Goal: Information Seeking & Learning: Learn about a topic

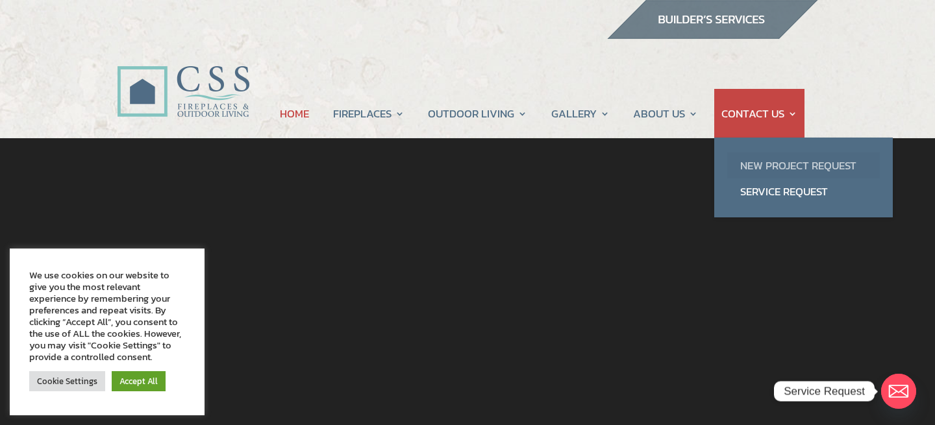
click at [798, 164] on link "New Project Request" at bounding box center [803, 166] width 153 height 26
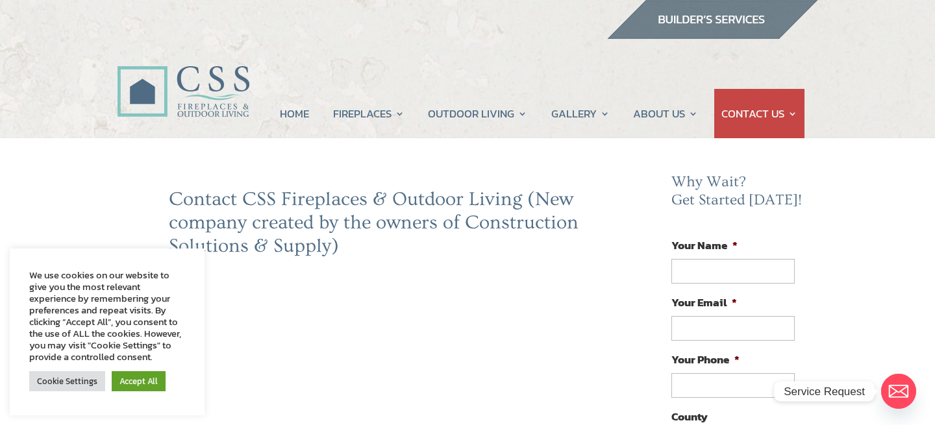
scroll to position [65, 0]
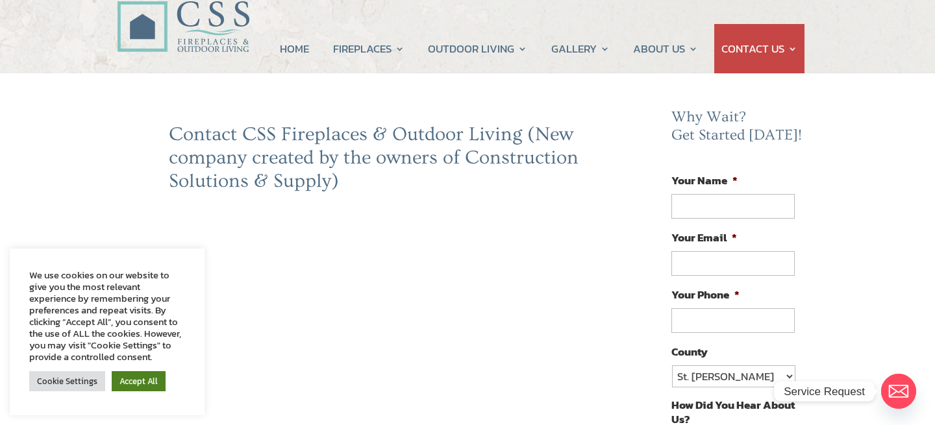
click at [148, 378] on link "Accept All" at bounding box center [139, 382] width 54 height 20
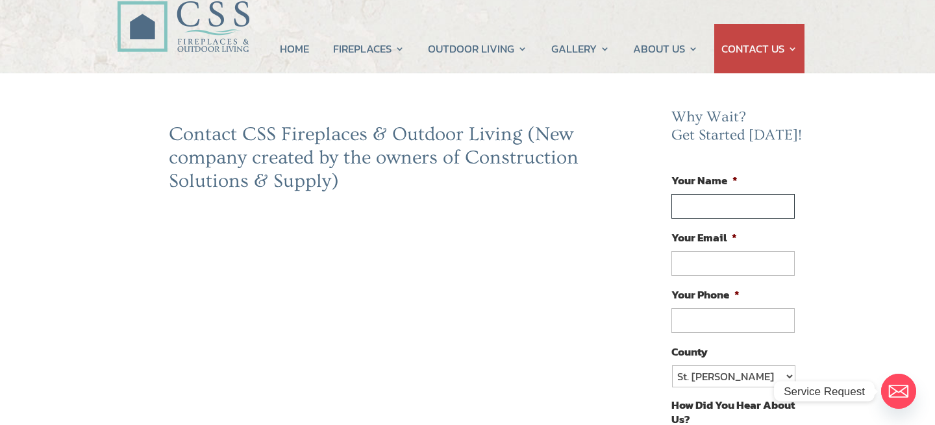
click at [715, 206] on input "Your Name *" at bounding box center [733, 206] width 123 height 25
type input "Fernando Callo"
type input "facallo@msn.com"
type input "(703) 629-7082"
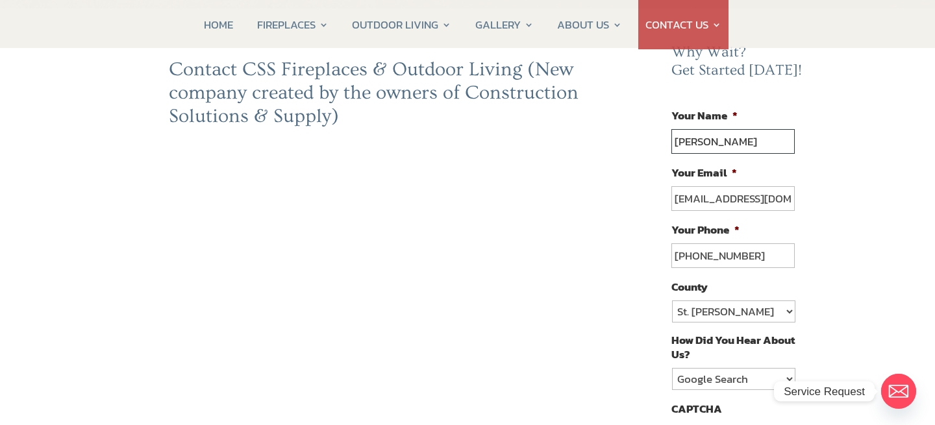
scroll to position [195, 0]
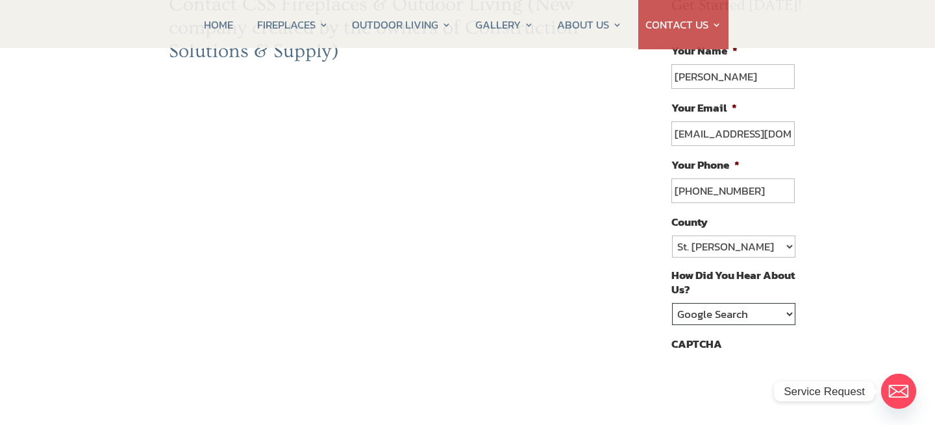
click at [770, 311] on select "Google Search Google Ad Referral Magazine Ad Social Media Other" at bounding box center [733, 314] width 123 height 22
select select "Other"
click at [672, 303] on select "Google Search Google Ad Referral Magazine Ad Social Media Other" at bounding box center [733, 314] width 123 height 22
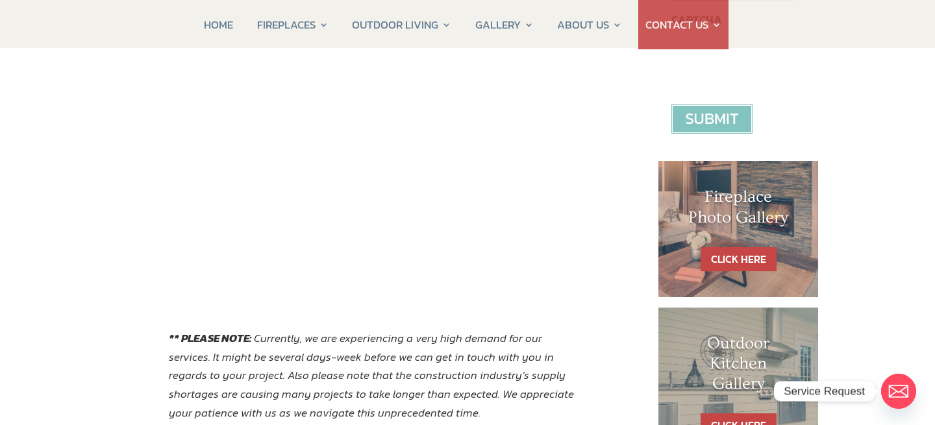
scroll to position [455, 0]
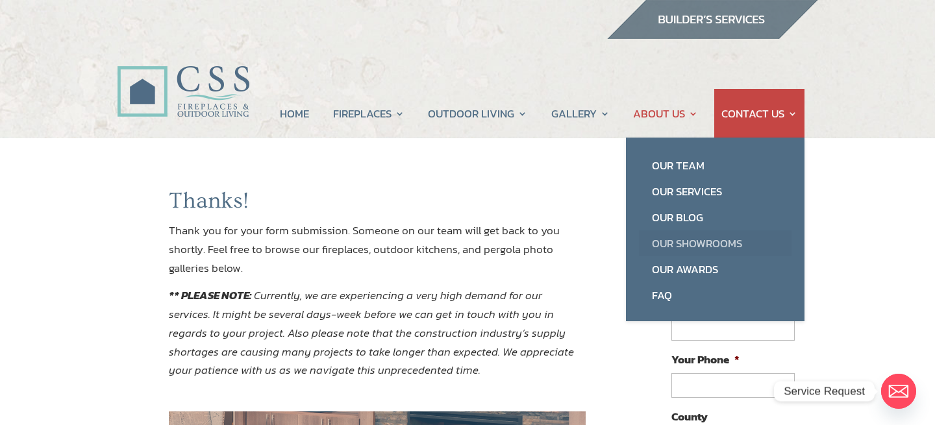
click at [679, 240] on link "Our Showrooms" at bounding box center [715, 244] width 153 height 26
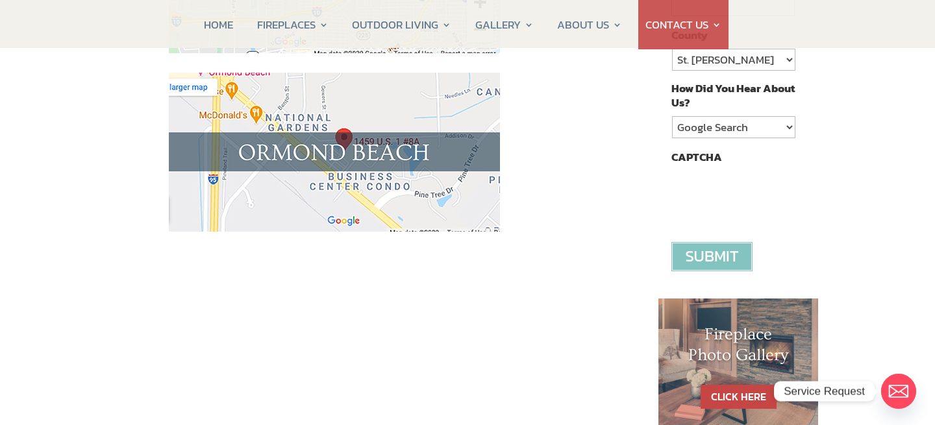
scroll to position [585, 0]
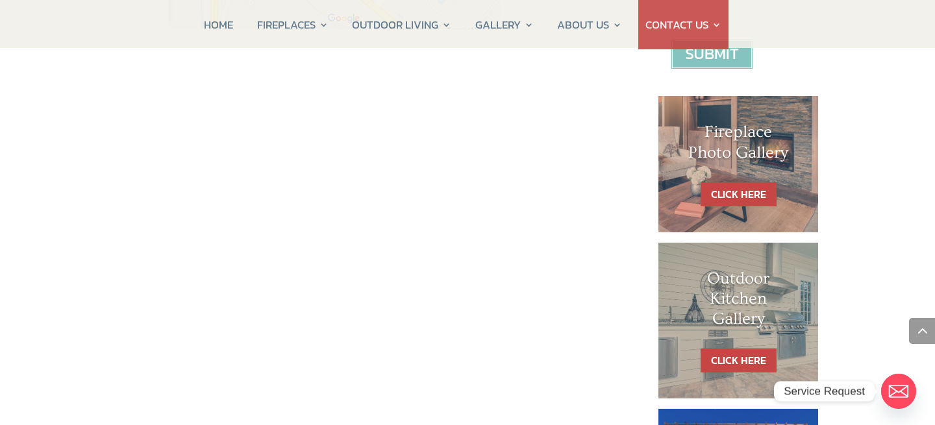
click at [755, 290] on h1 "Outdoor Kitchen Gallery" at bounding box center [739, 303] width 108 height 68
click at [746, 359] on link "CLICK HERE" at bounding box center [739, 361] width 76 height 24
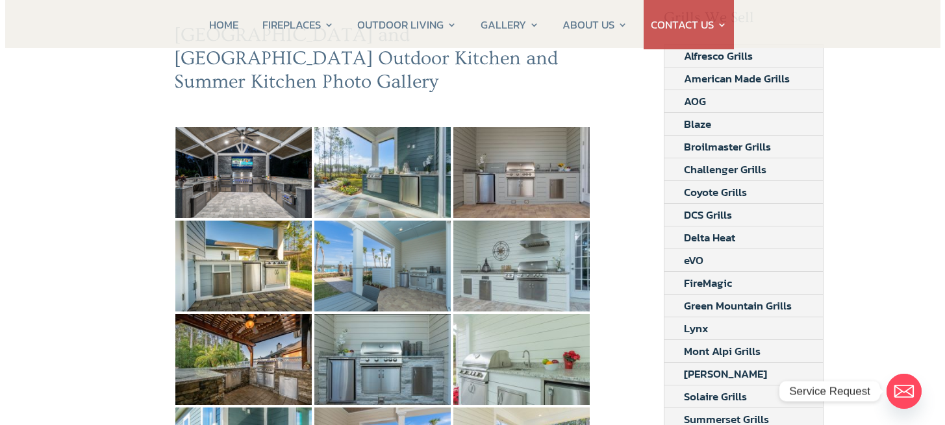
scroll to position [130, 0]
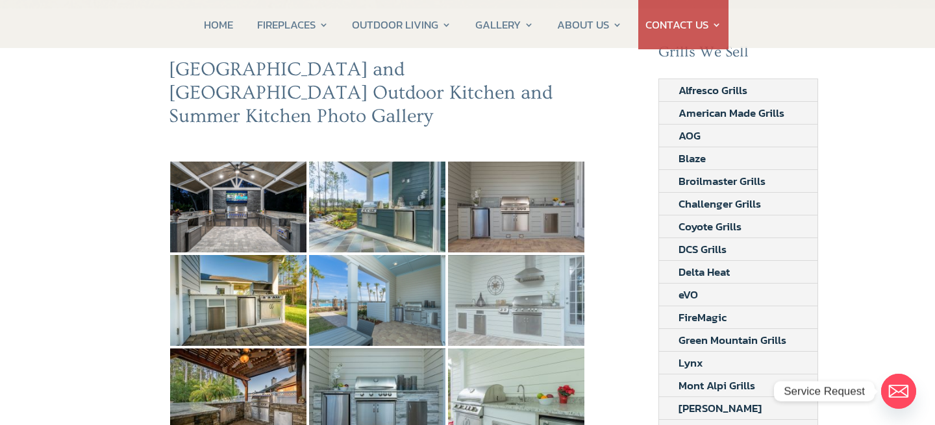
click at [544, 279] on img at bounding box center [516, 300] width 136 height 91
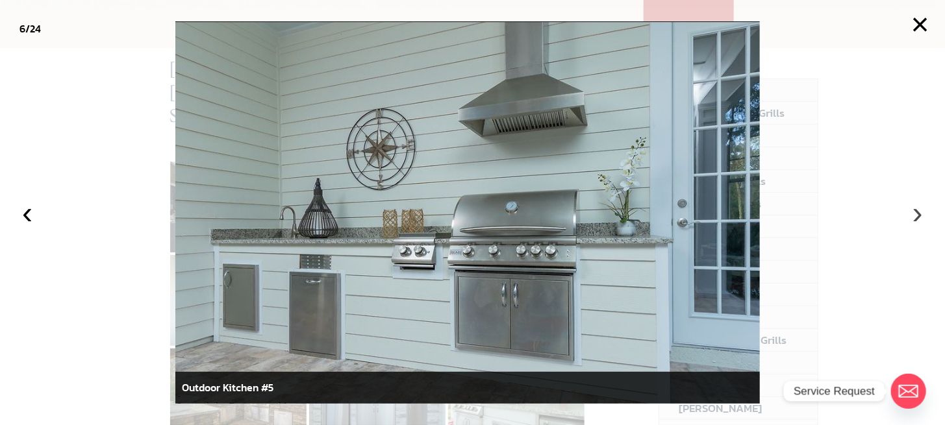
click at [919, 210] on button "›" at bounding box center [917, 213] width 29 height 29
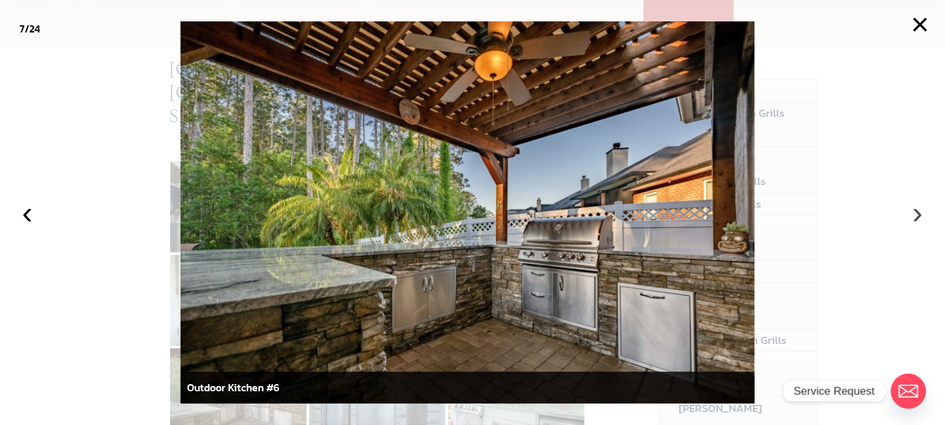
click at [920, 209] on button "›" at bounding box center [917, 213] width 29 height 29
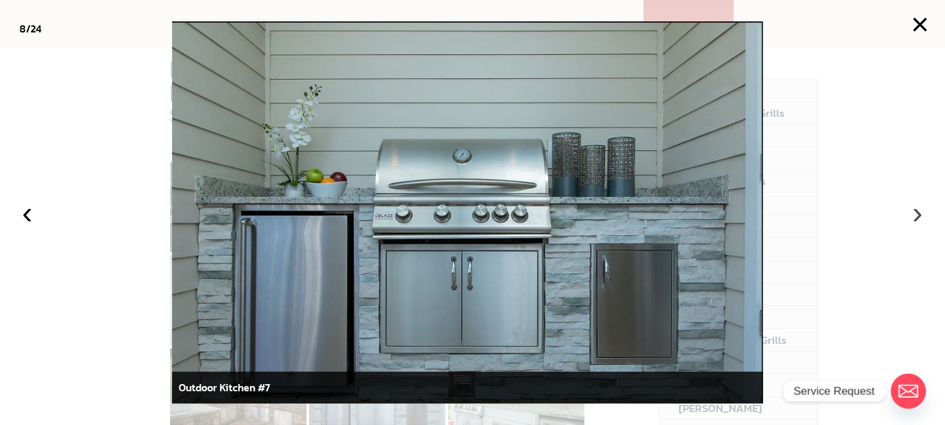
click at [920, 209] on button "›" at bounding box center [917, 213] width 29 height 29
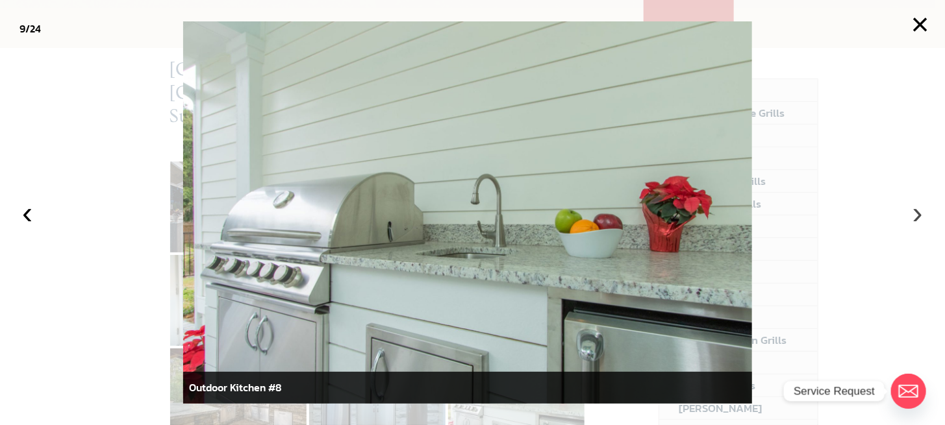
click at [920, 209] on button "›" at bounding box center [917, 213] width 29 height 29
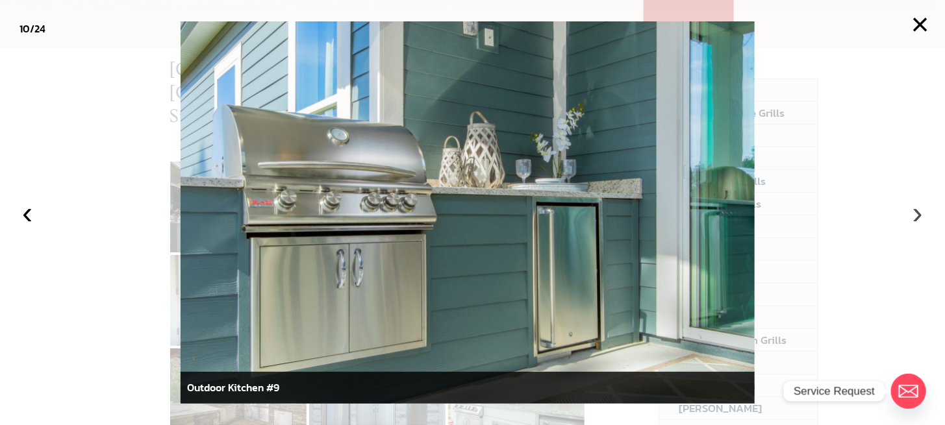
click at [920, 208] on button "›" at bounding box center [917, 213] width 29 height 29
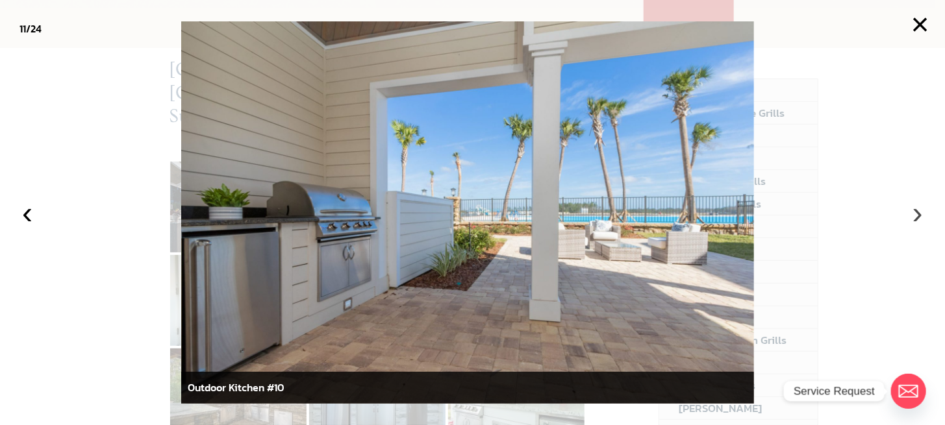
click at [920, 208] on button "›" at bounding box center [917, 213] width 29 height 29
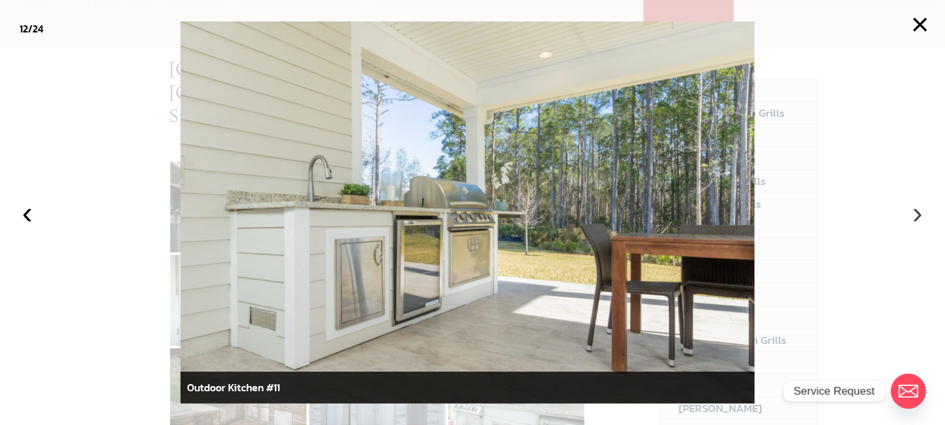
click at [916, 217] on button "›" at bounding box center [917, 213] width 29 height 29
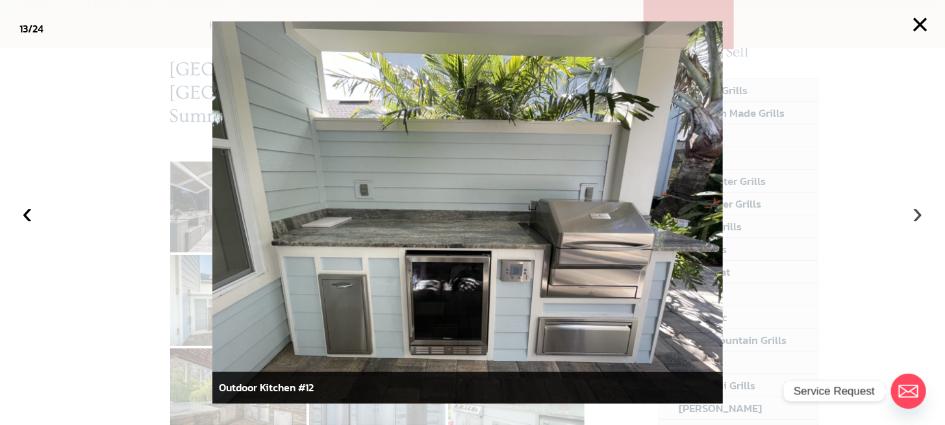
click at [906, 215] on button "›" at bounding box center [917, 213] width 29 height 29
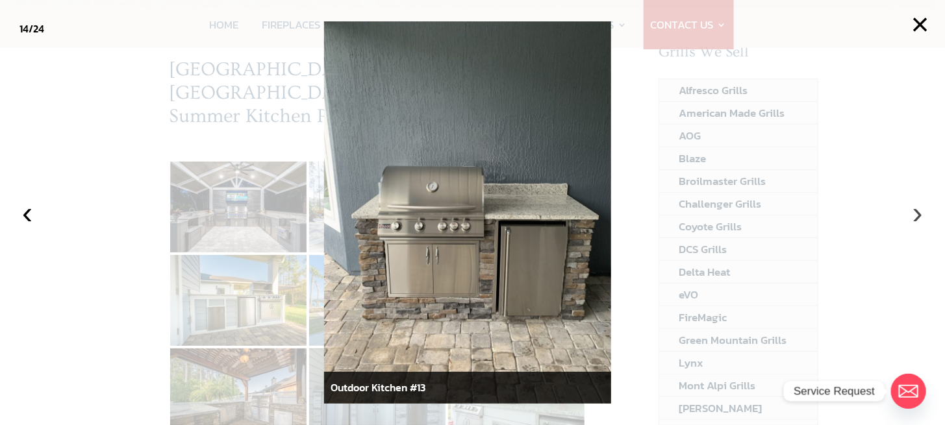
click at [917, 212] on button "›" at bounding box center [917, 213] width 29 height 29
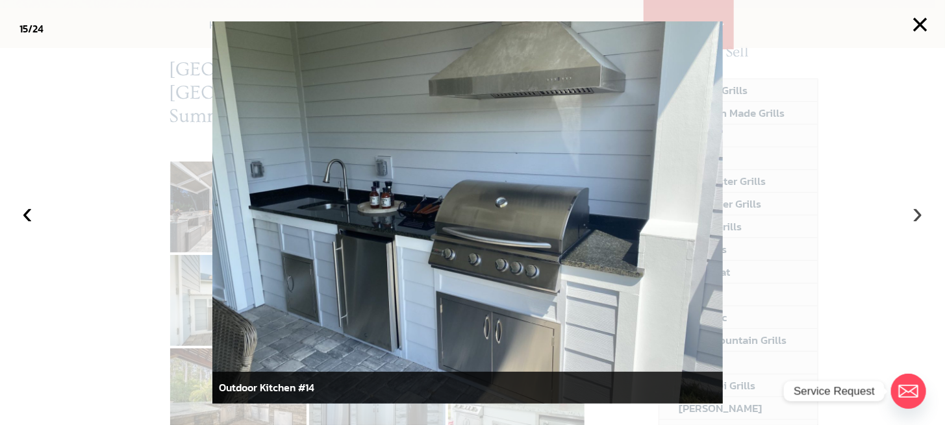
click at [918, 212] on button "›" at bounding box center [917, 213] width 29 height 29
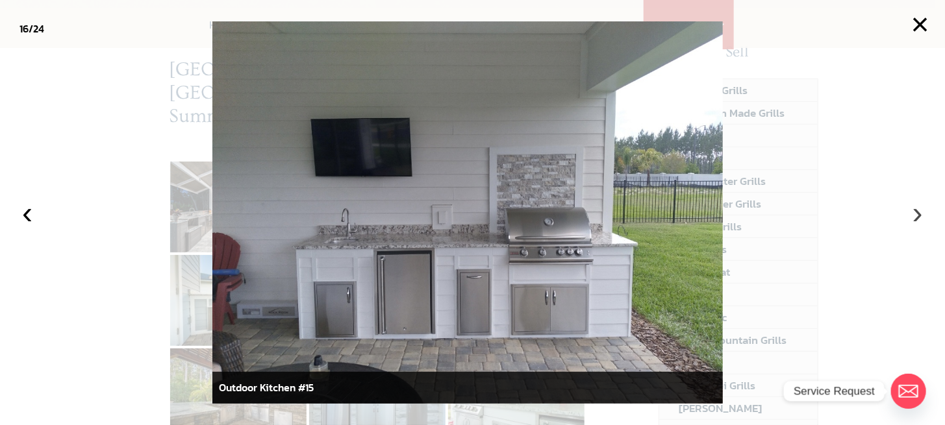
click at [918, 212] on button "›" at bounding box center [917, 213] width 29 height 29
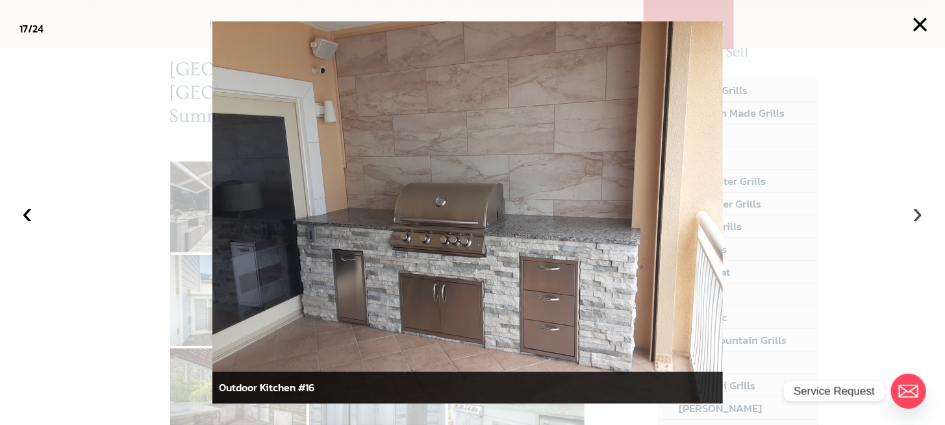
click at [920, 211] on button "›" at bounding box center [917, 213] width 29 height 29
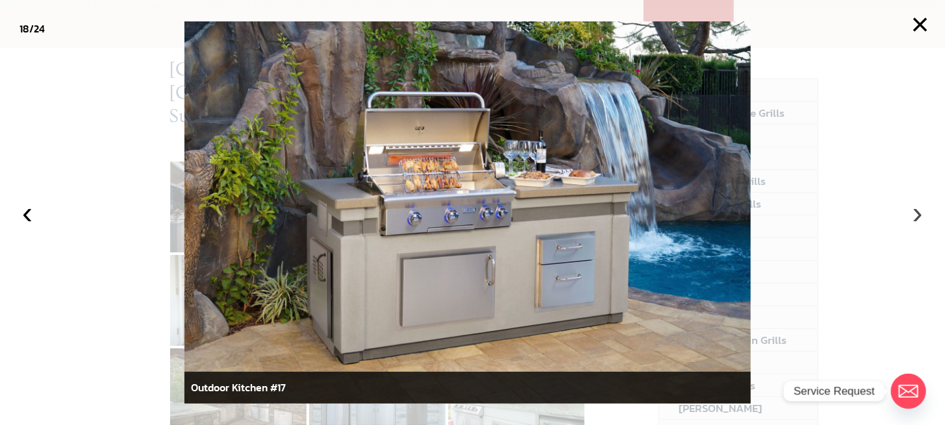
click at [920, 211] on button "›" at bounding box center [917, 213] width 29 height 29
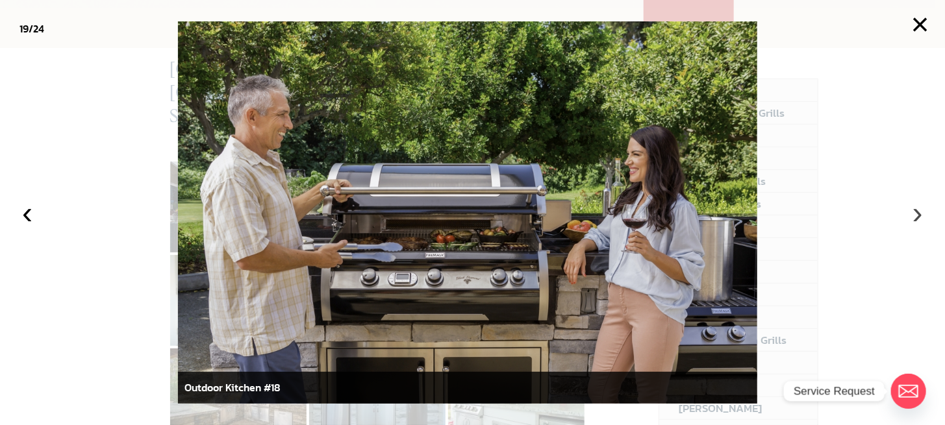
click at [920, 211] on button "›" at bounding box center [917, 213] width 29 height 29
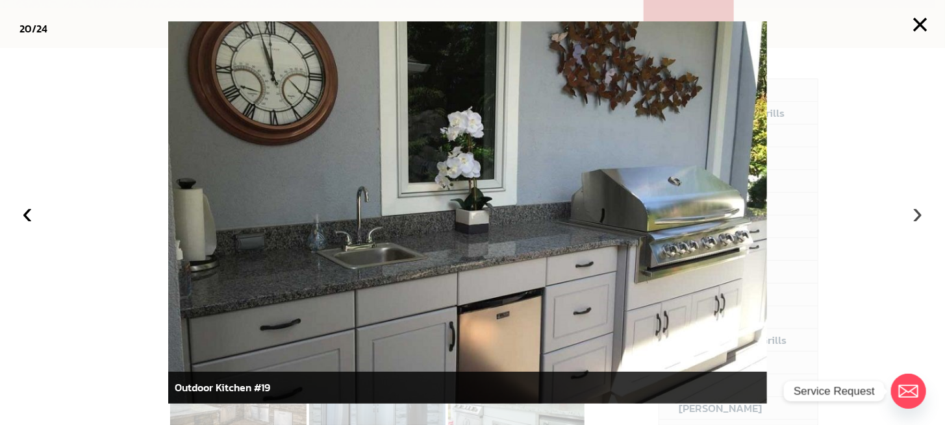
click at [920, 211] on button "›" at bounding box center [917, 213] width 29 height 29
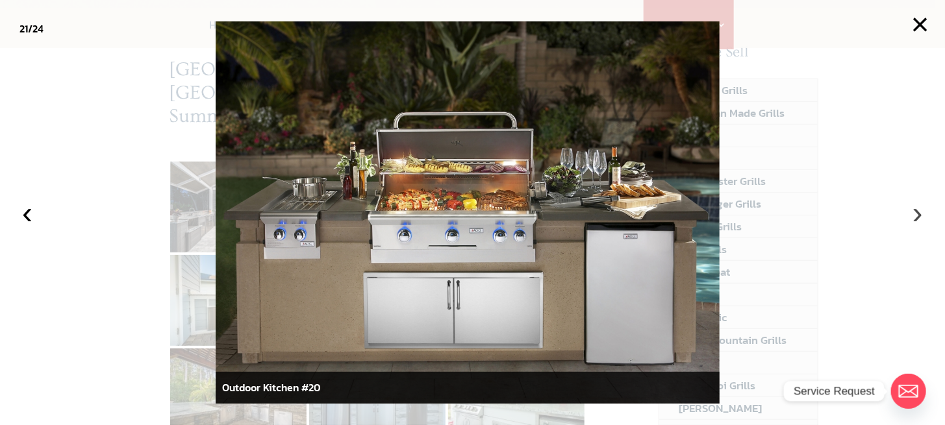
click at [920, 211] on button "›" at bounding box center [917, 213] width 29 height 29
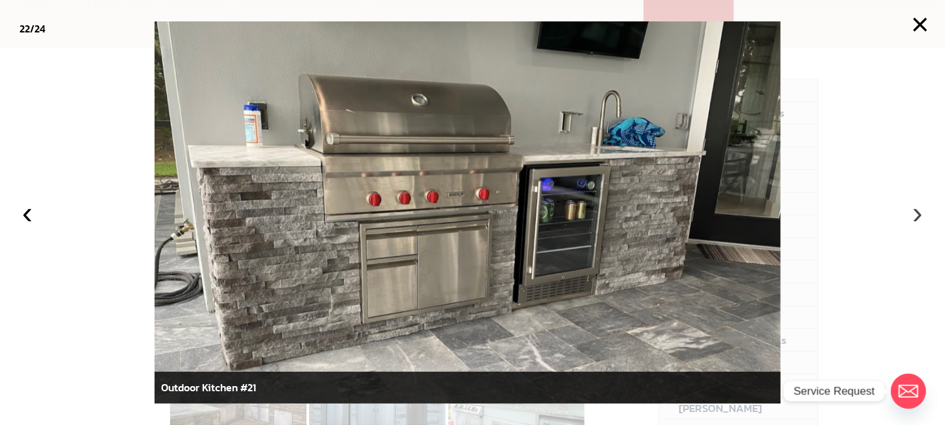
click at [920, 211] on button "›" at bounding box center [917, 213] width 29 height 29
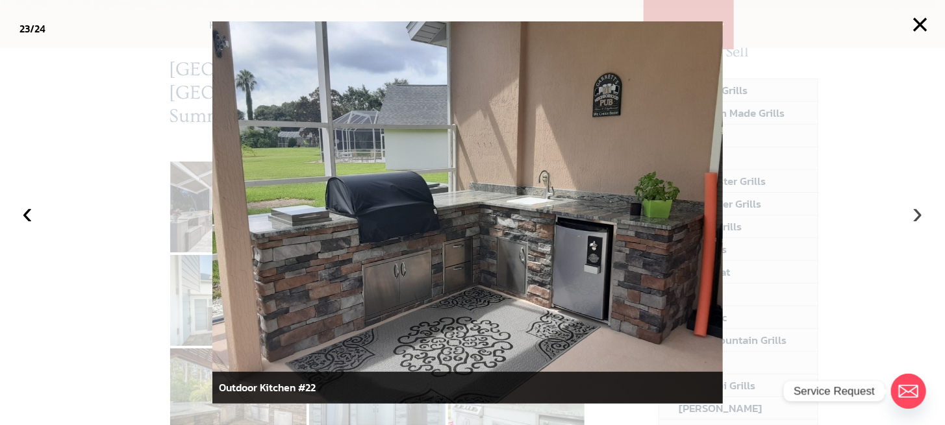
click at [920, 211] on button "›" at bounding box center [917, 213] width 29 height 29
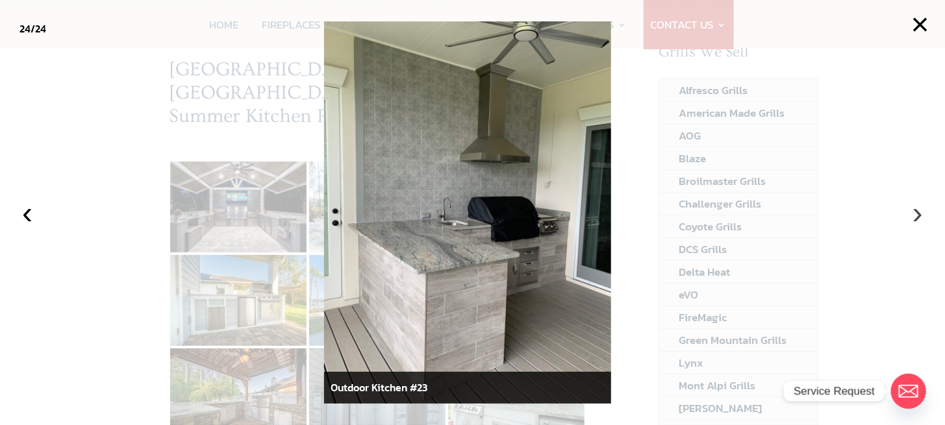
click at [920, 211] on button "›" at bounding box center [917, 213] width 29 height 29
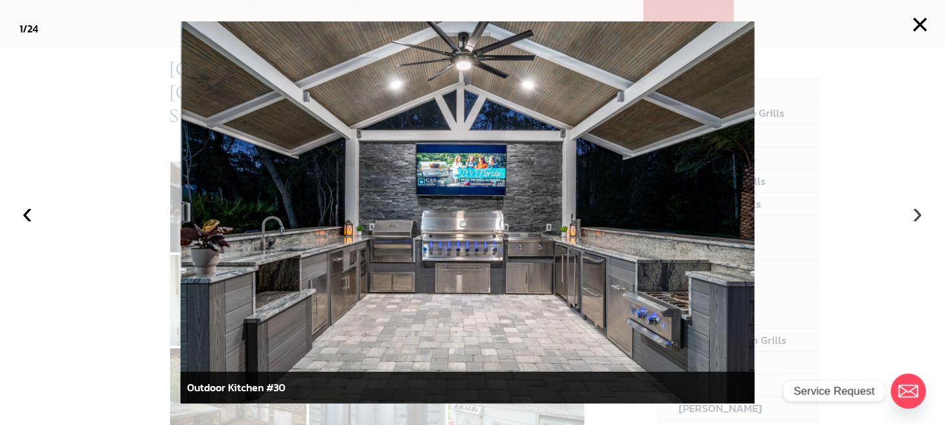
click at [920, 211] on button "›" at bounding box center [917, 213] width 29 height 29
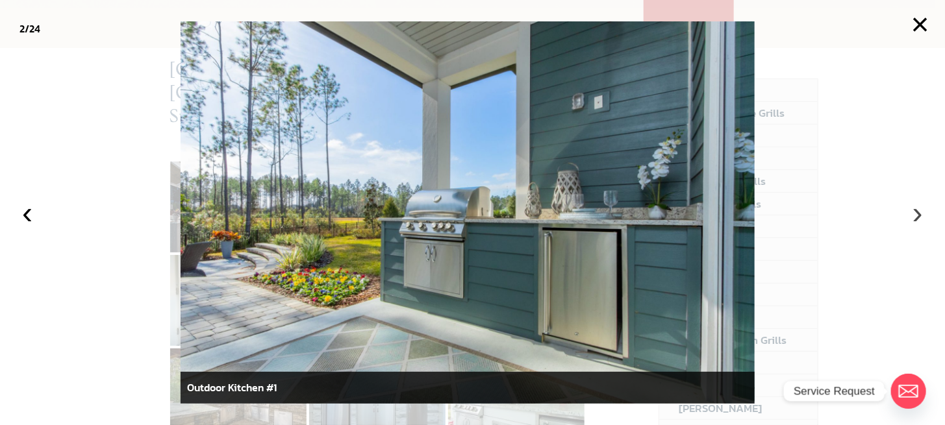
click at [920, 211] on button "›" at bounding box center [917, 213] width 29 height 29
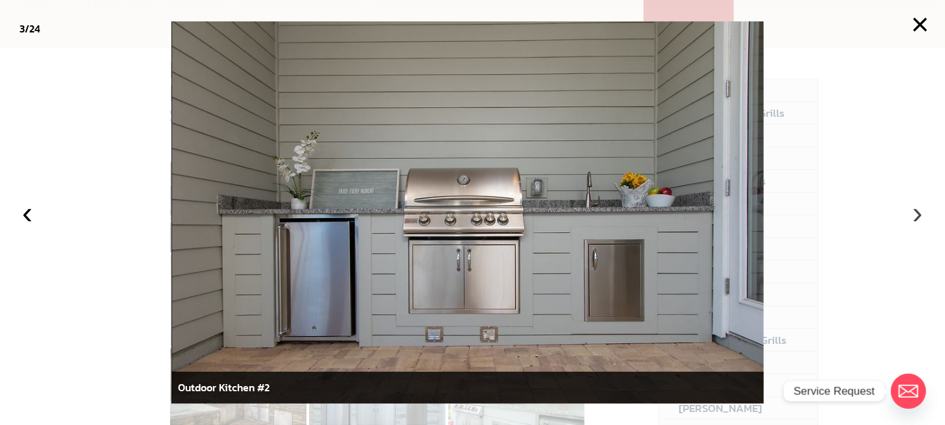
click at [920, 211] on button "›" at bounding box center [917, 213] width 29 height 29
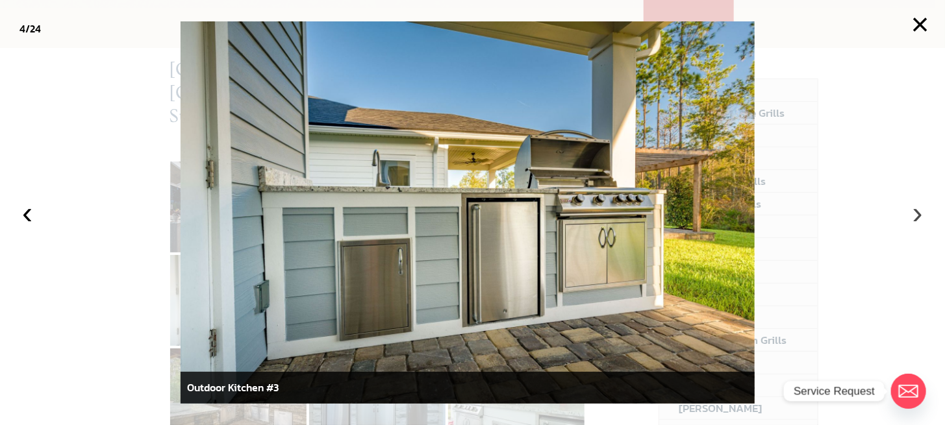
click at [921, 211] on button "›" at bounding box center [917, 213] width 29 height 29
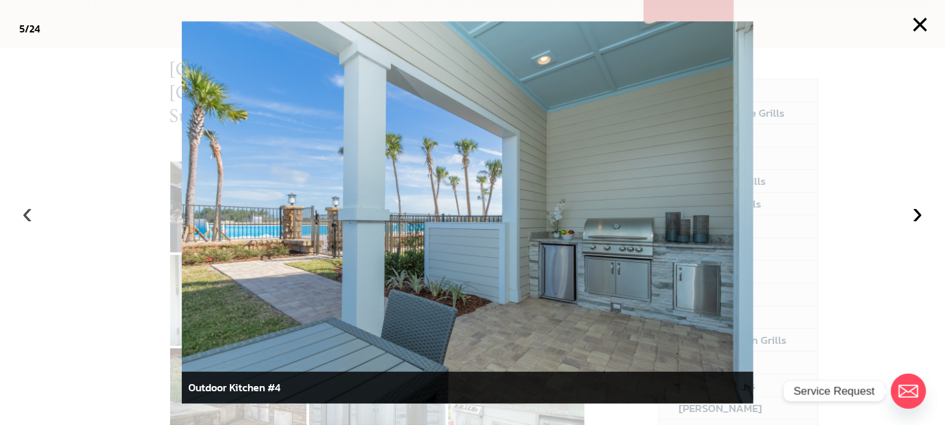
click at [26, 215] on button "‹" at bounding box center [27, 213] width 29 height 29
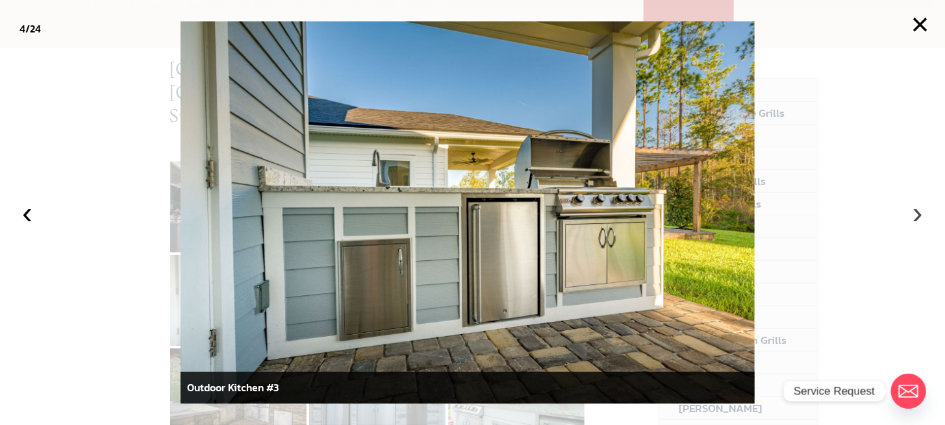
click at [916, 212] on button "›" at bounding box center [917, 213] width 29 height 29
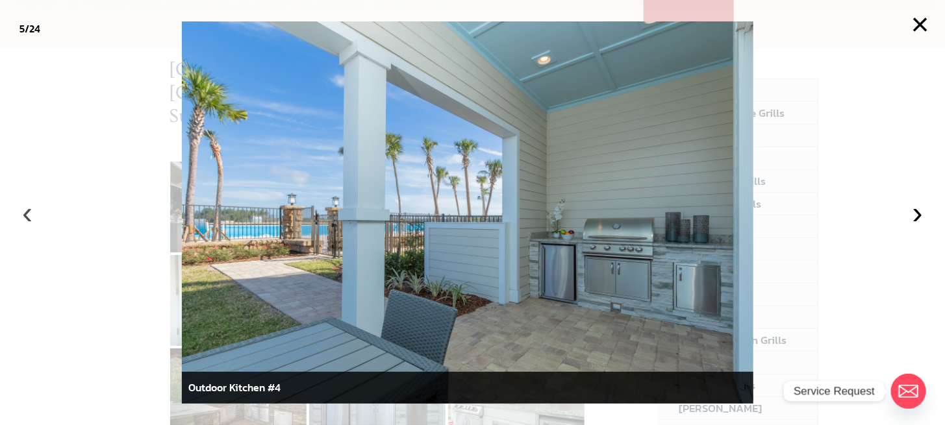
click at [22, 218] on button "‹" at bounding box center [27, 213] width 29 height 29
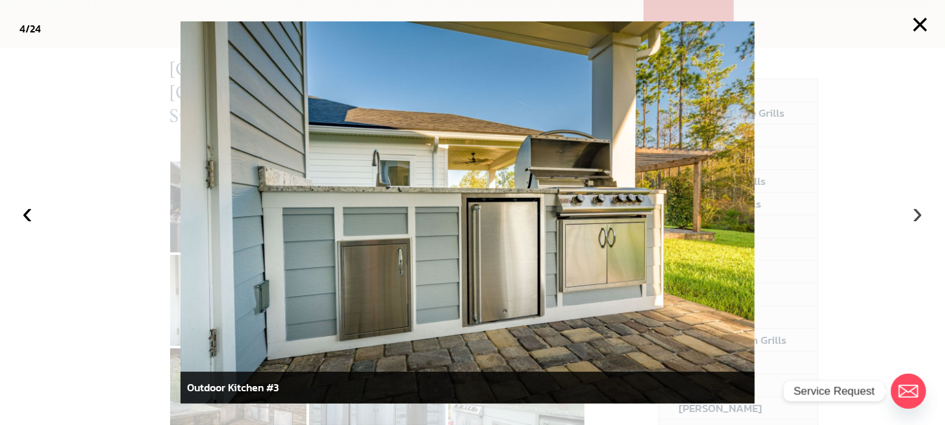
click at [922, 213] on button "›" at bounding box center [917, 213] width 29 height 29
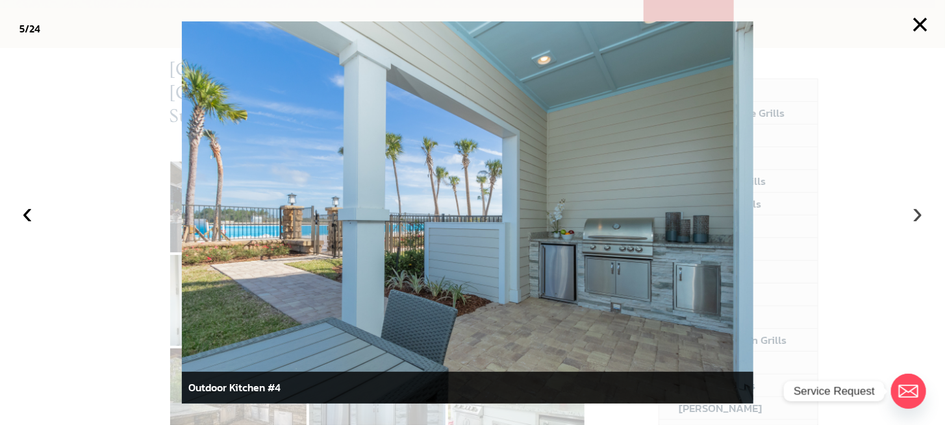
click at [922, 213] on button "›" at bounding box center [917, 213] width 29 height 29
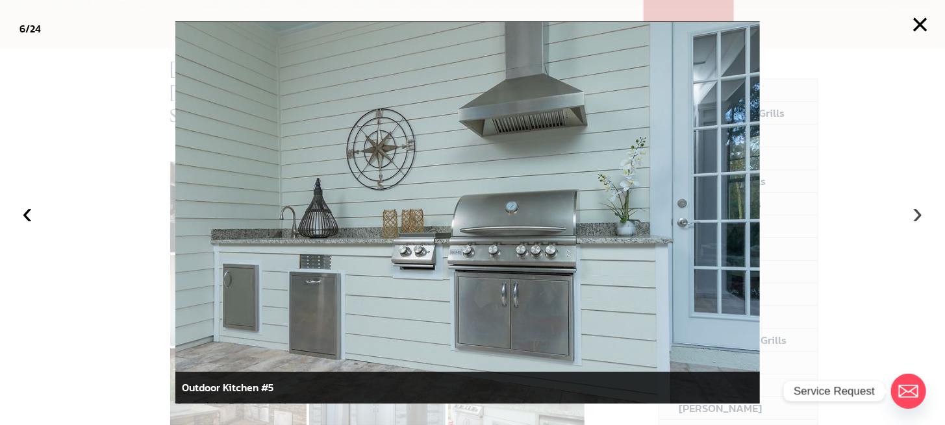
click at [922, 213] on button "›" at bounding box center [917, 213] width 29 height 29
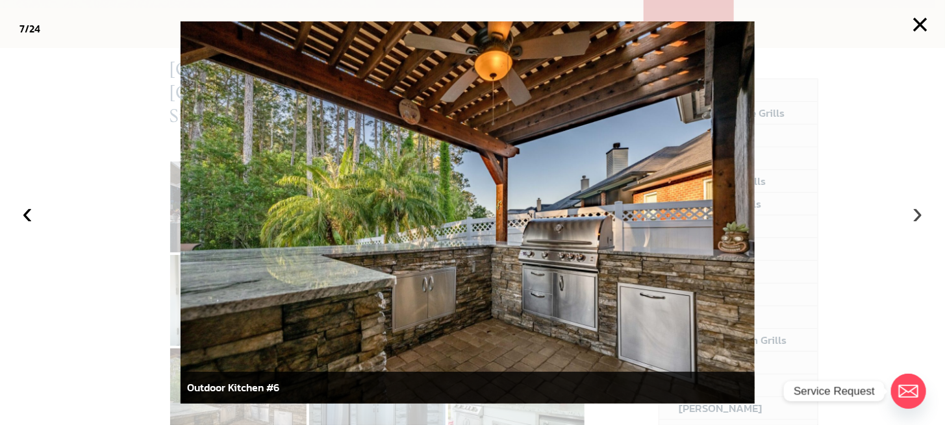
click at [922, 213] on button "›" at bounding box center [917, 213] width 29 height 29
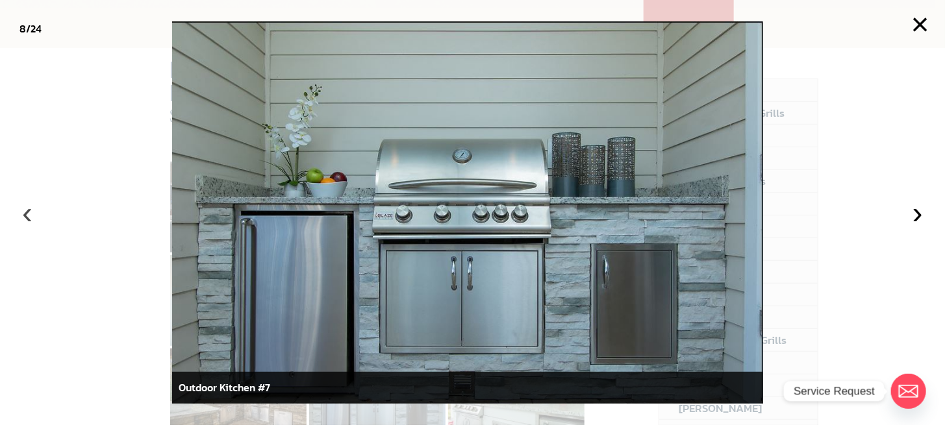
click at [26, 213] on button "‹" at bounding box center [27, 213] width 29 height 29
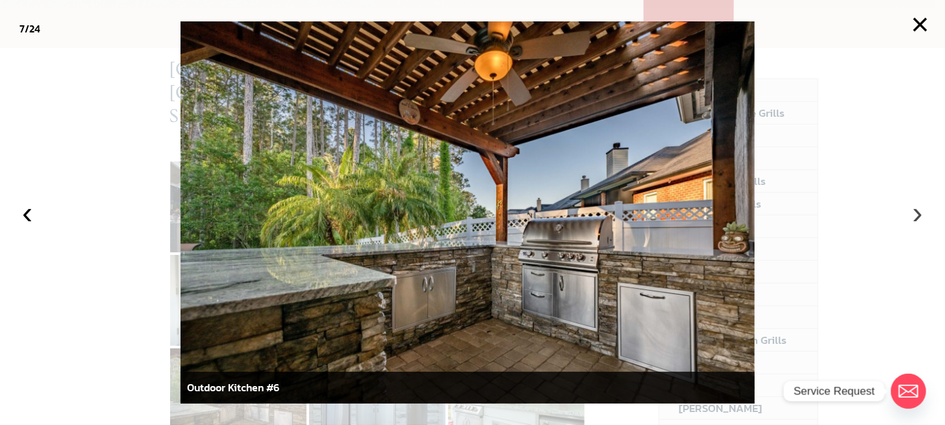
click at [918, 215] on button "›" at bounding box center [917, 213] width 29 height 29
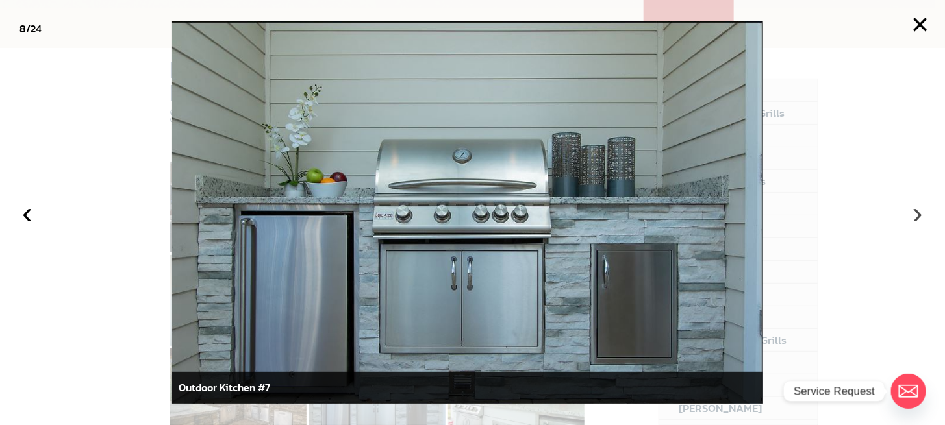
click at [918, 214] on button "›" at bounding box center [917, 213] width 29 height 29
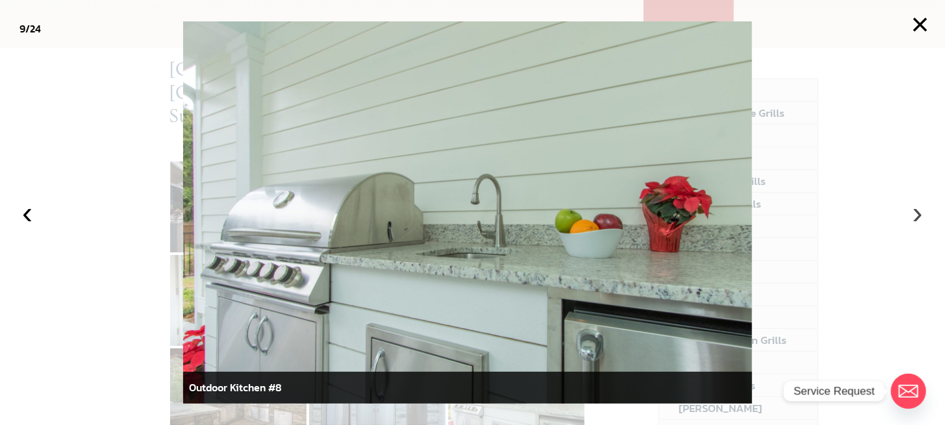
click at [917, 214] on button "›" at bounding box center [917, 213] width 29 height 29
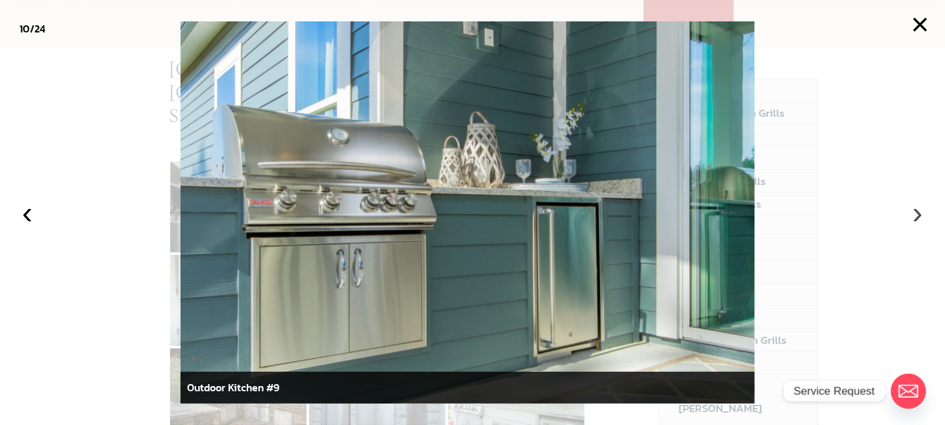
click at [916, 214] on button "›" at bounding box center [917, 213] width 29 height 29
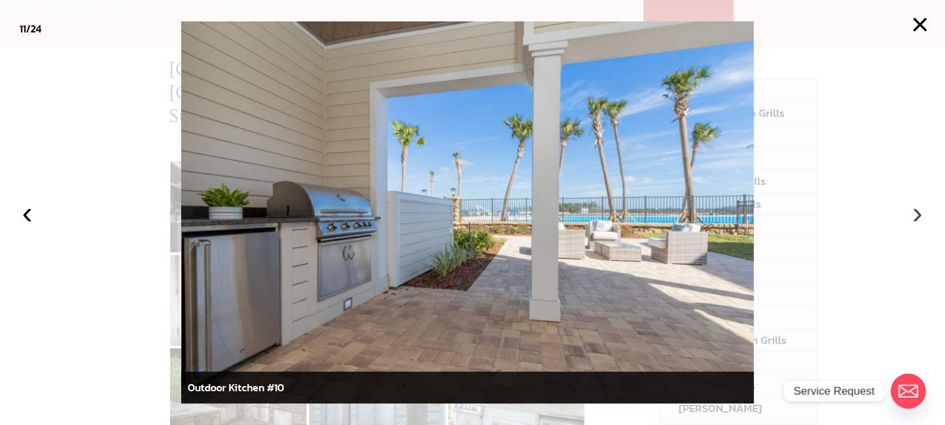
click at [916, 214] on button "›" at bounding box center [917, 213] width 29 height 29
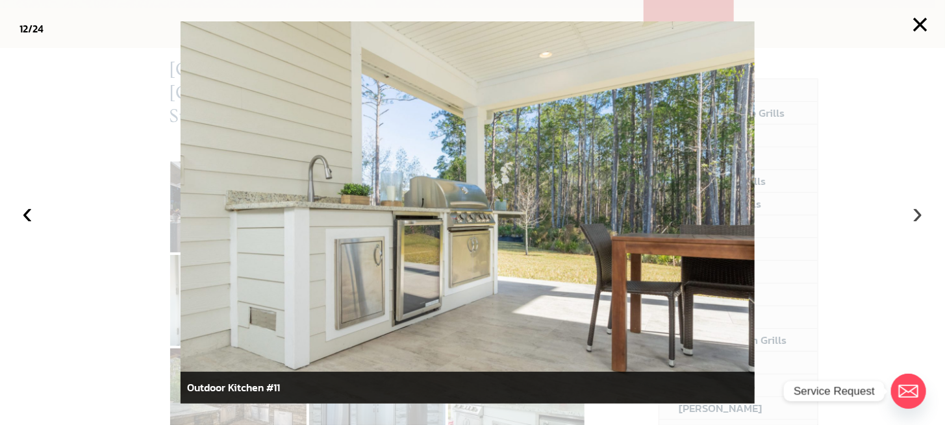
click at [916, 214] on button "›" at bounding box center [917, 213] width 29 height 29
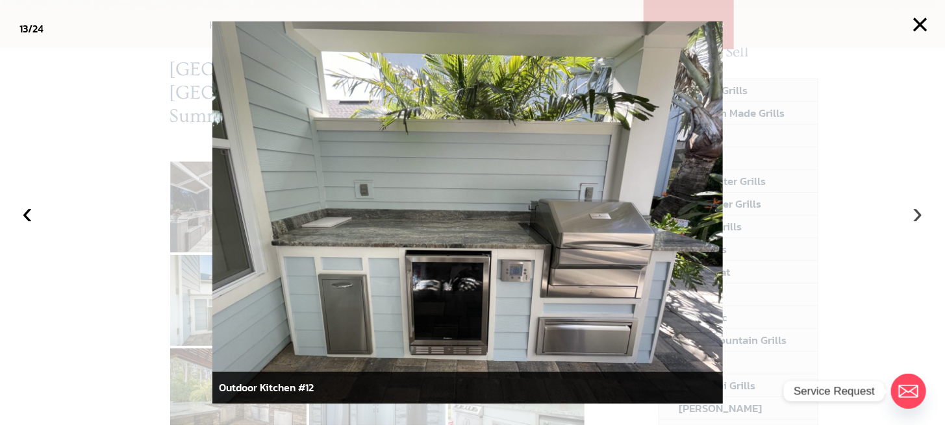
click at [916, 214] on button "›" at bounding box center [917, 213] width 29 height 29
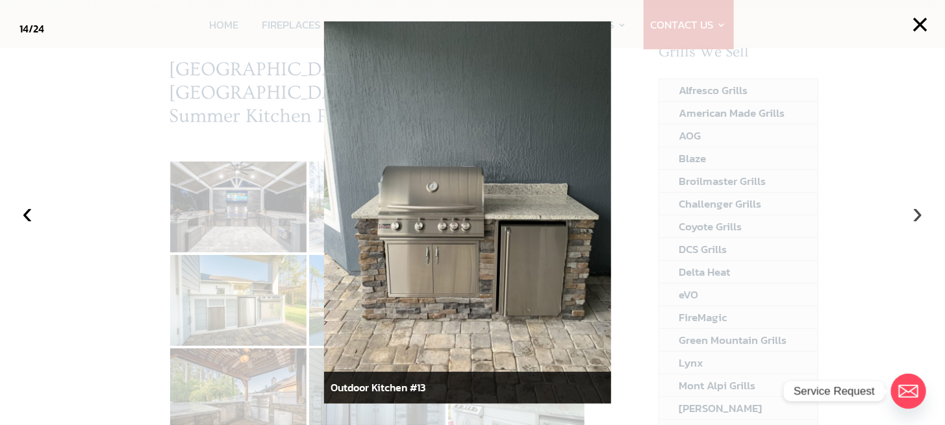
click at [916, 214] on button "›" at bounding box center [917, 213] width 29 height 29
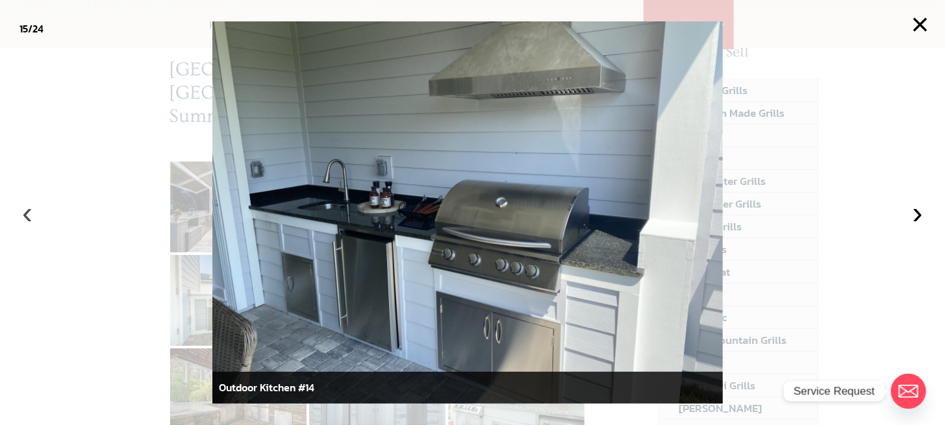
click at [22, 217] on button "‹" at bounding box center [27, 213] width 29 height 29
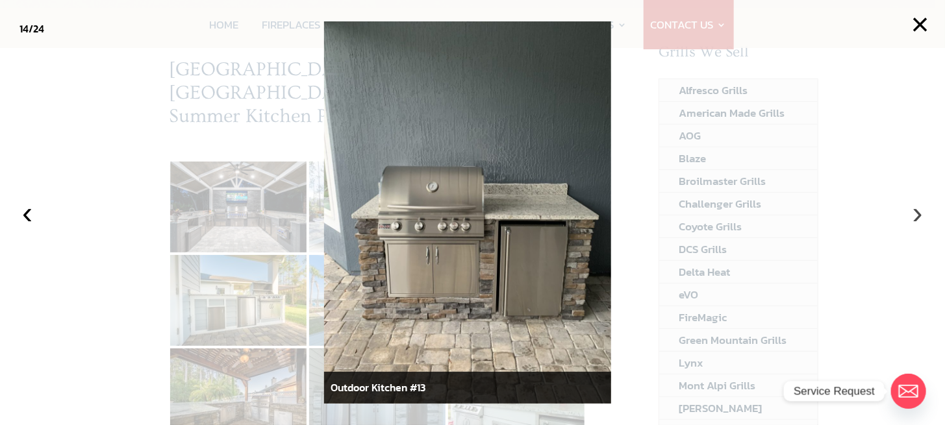
click at [920, 212] on button "›" at bounding box center [917, 213] width 29 height 29
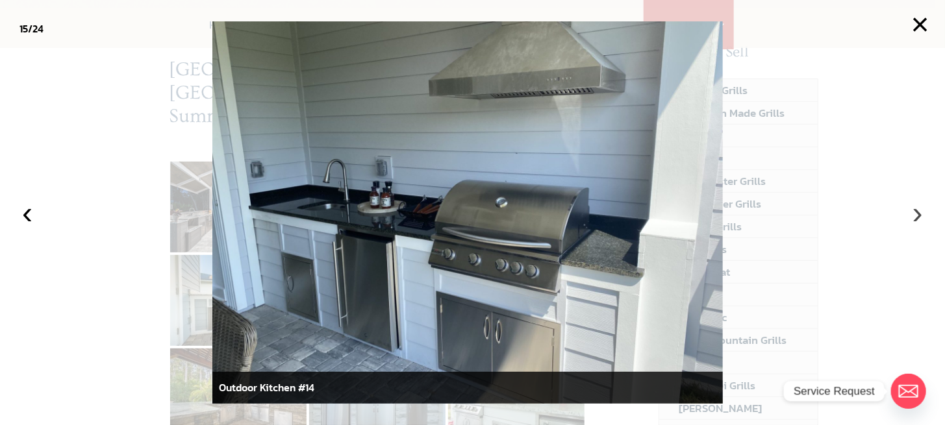
click at [920, 210] on button "›" at bounding box center [917, 213] width 29 height 29
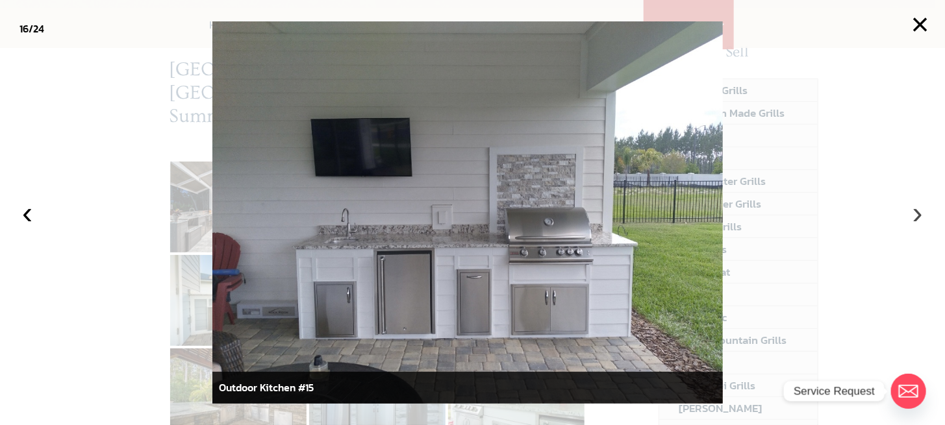
click at [920, 210] on button "›" at bounding box center [917, 213] width 29 height 29
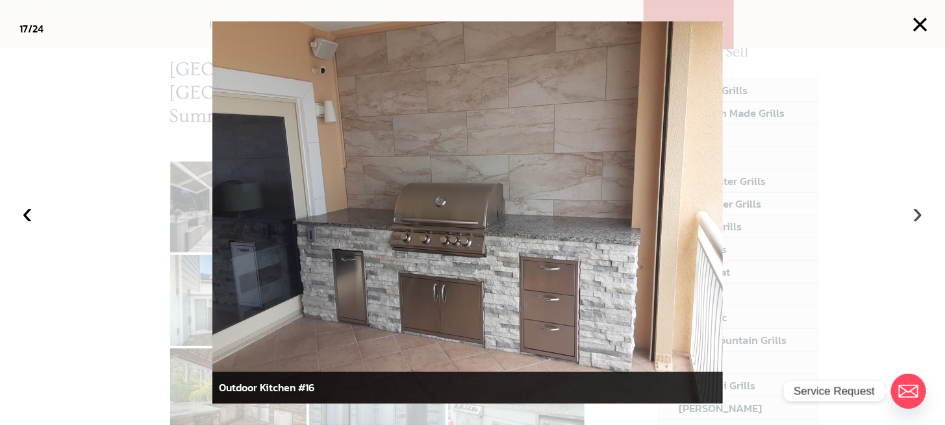
click at [920, 210] on button "›" at bounding box center [917, 213] width 29 height 29
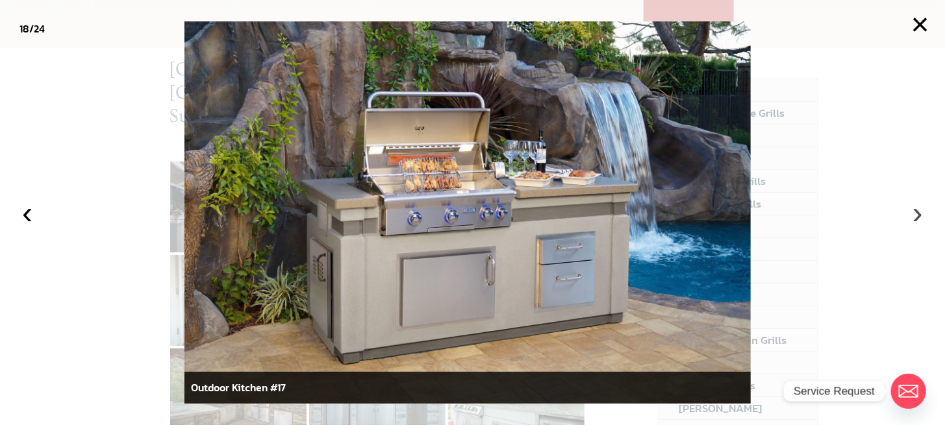
click at [920, 210] on button "›" at bounding box center [917, 213] width 29 height 29
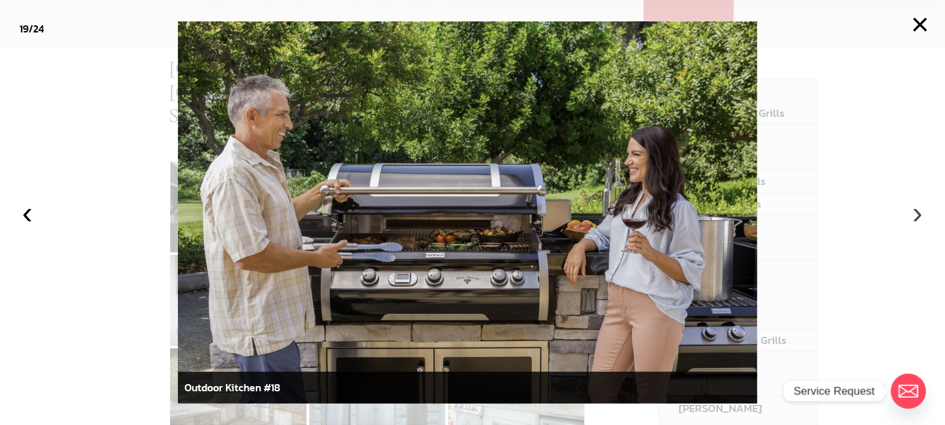
click at [920, 210] on button "›" at bounding box center [917, 213] width 29 height 29
